Goal: Task Accomplishment & Management: Use online tool/utility

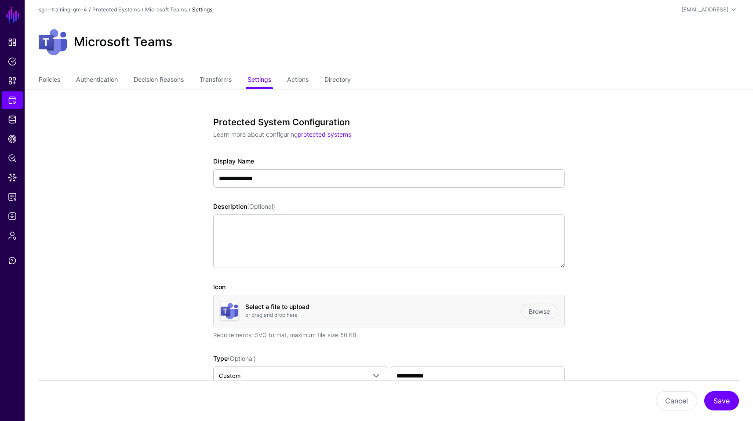
scroll to position [55, 0]
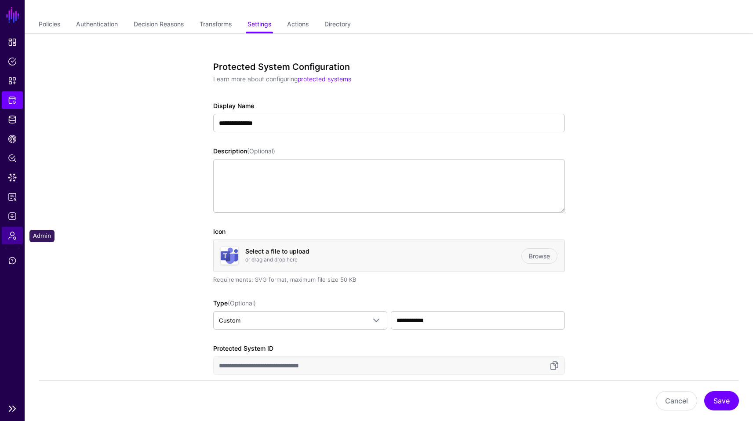
click at [14, 234] on span "Admin" at bounding box center [12, 235] width 9 height 9
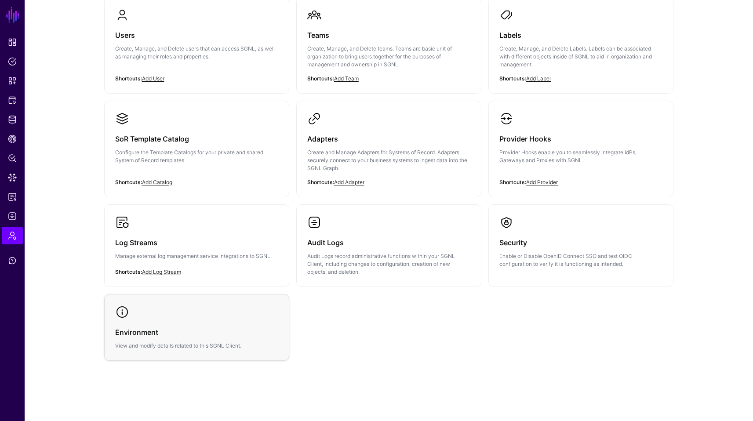
click at [231, 302] on link "Environment View and modify details related to this SGNL Client." at bounding box center [197, 328] width 184 height 66
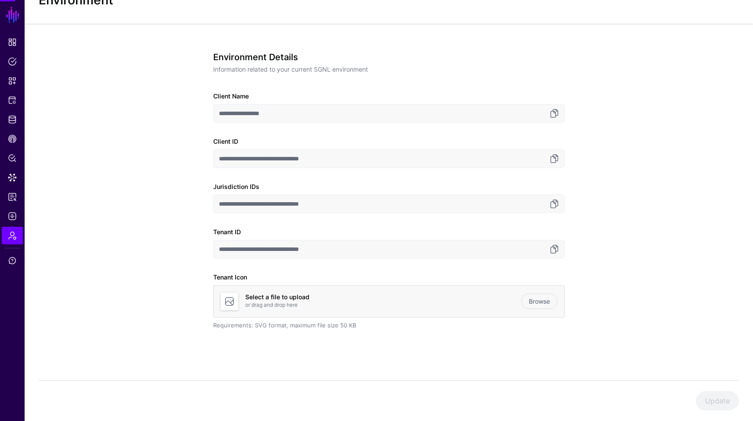
scroll to position [35, 0]
drag, startPoint x: 290, startPoint y: 115, endPoint x: 210, endPoint y: 115, distance: 80.1
click at [210, 115] on div "**********" at bounding box center [389, 223] width 408 height 398
click at [554, 204] on link at bounding box center [554, 204] width 11 height 11
click at [552, 250] on link at bounding box center [554, 249] width 11 height 11
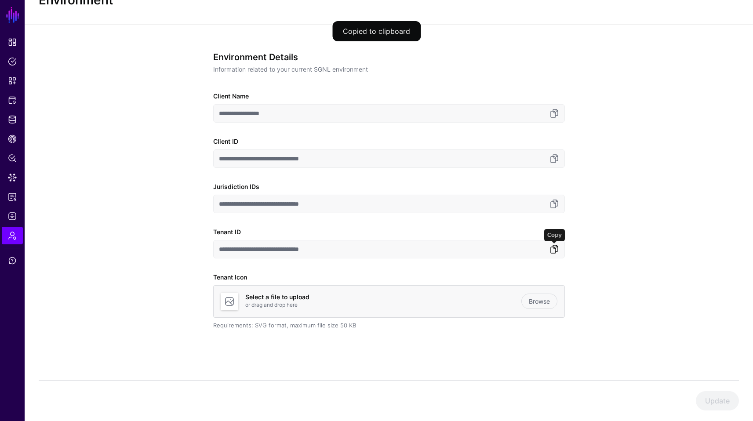
click at [553, 249] on link at bounding box center [554, 249] width 11 height 11
click at [553, 248] on link at bounding box center [554, 249] width 11 height 11
click at [553, 246] on link at bounding box center [554, 249] width 11 height 11
click at [374, 246] on input "**********" at bounding box center [389, 249] width 352 height 18
drag, startPoint x: 340, startPoint y: 249, endPoint x: 215, endPoint y: 245, distance: 124.5
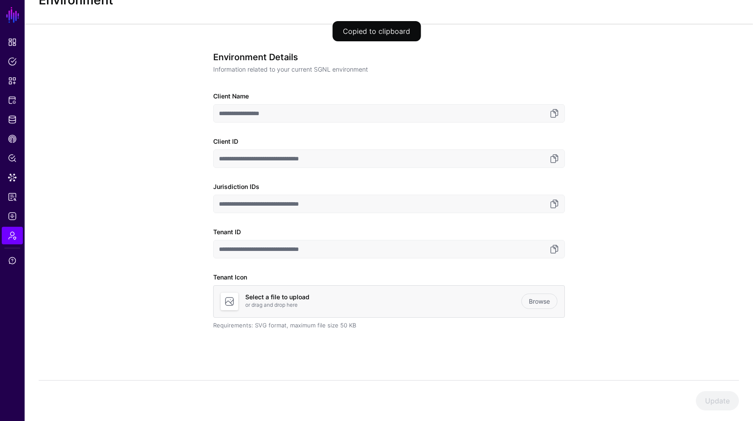
click at [215, 245] on input "**********" at bounding box center [389, 249] width 352 height 18
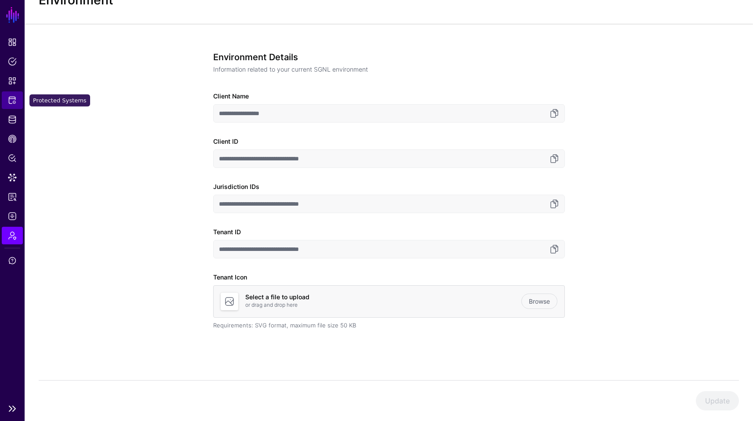
click at [21, 103] on link "Protected Systems" at bounding box center [12, 100] width 21 height 18
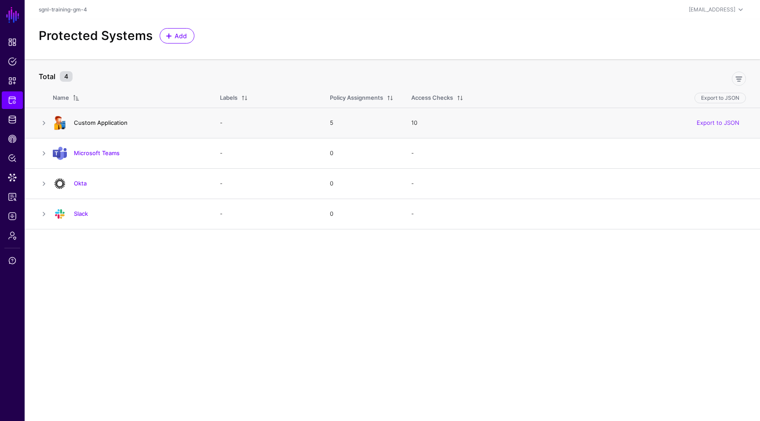
click at [110, 124] on link "Custom Application" at bounding box center [101, 122] width 54 height 7
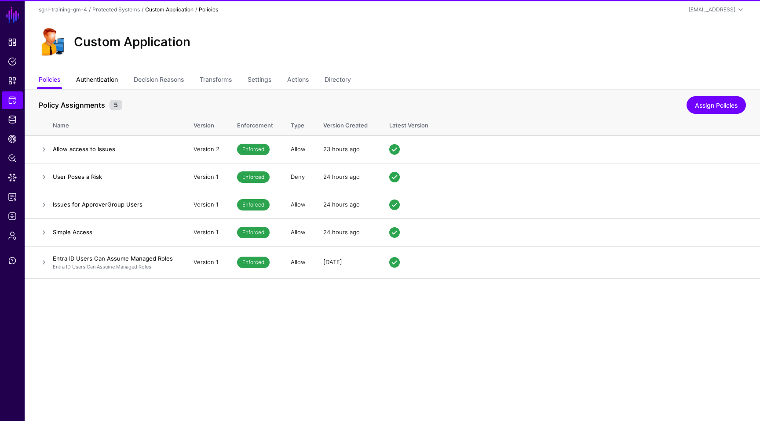
click at [100, 80] on link "Authentication" at bounding box center [97, 80] width 42 height 17
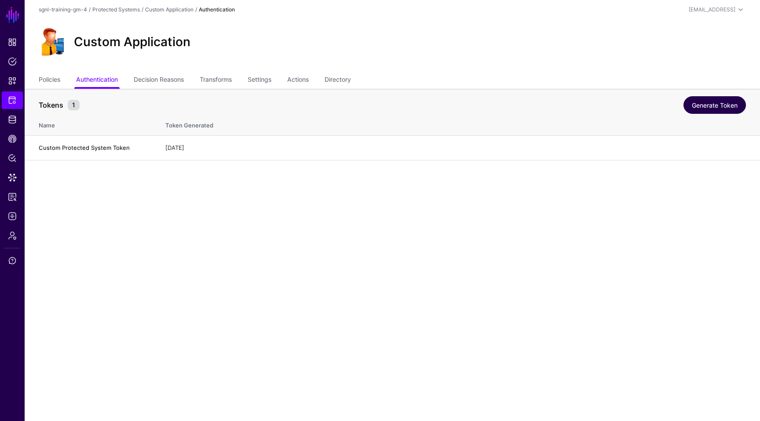
click at [735, 104] on link "Generate Token" at bounding box center [715, 105] width 62 height 18
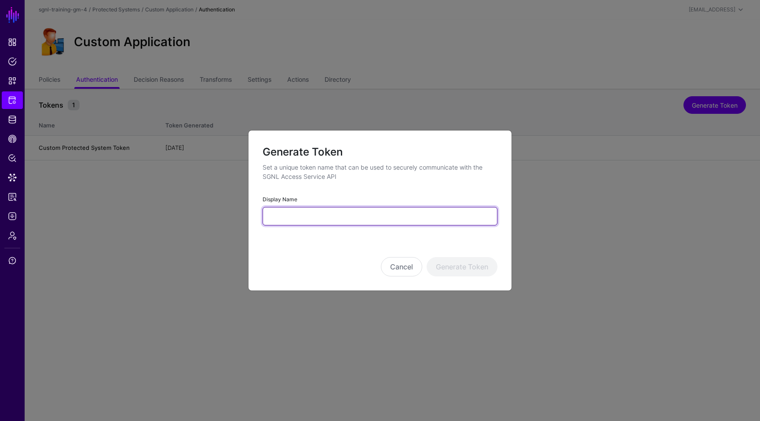
click at [359, 221] on input "Display Name" at bounding box center [380, 216] width 235 height 18
type input "********"
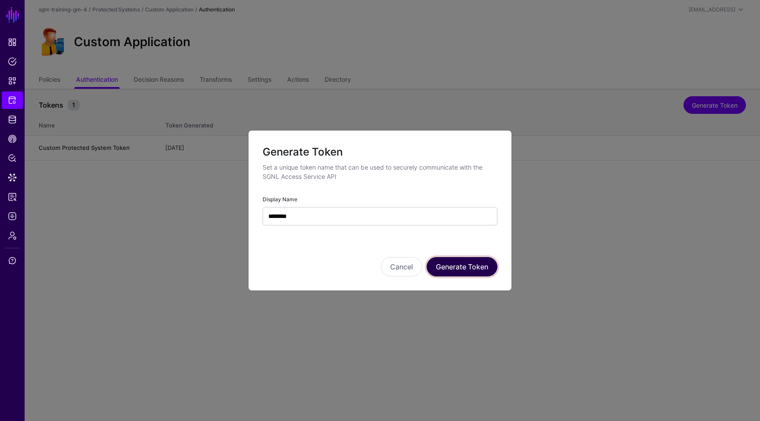
click at [455, 267] on button "Generate Token" at bounding box center [462, 266] width 71 height 19
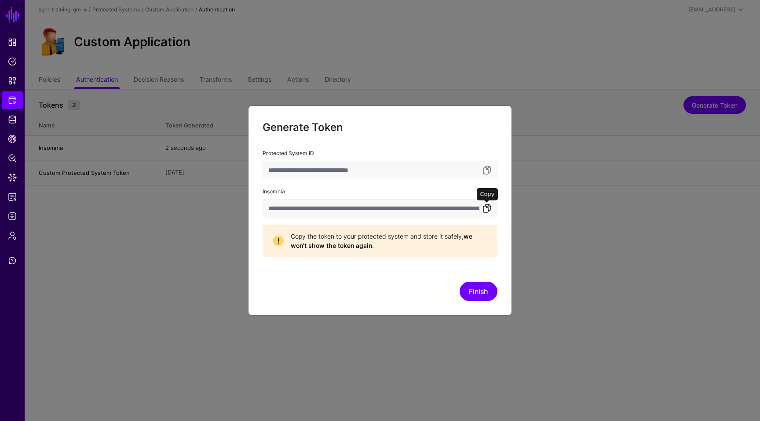
click at [486, 210] on link at bounding box center [487, 208] width 11 height 11
click at [479, 282] on button "Finish" at bounding box center [479, 291] width 38 height 19
